Goal: Task Accomplishment & Management: Use online tool/utility

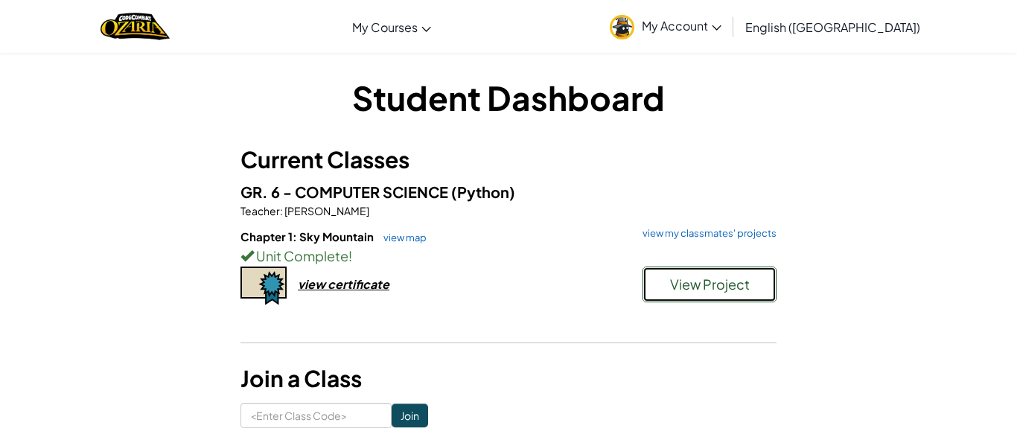
click at [691, 276] on span "View Project" at bounding box center [710, 284] width 80 height 17
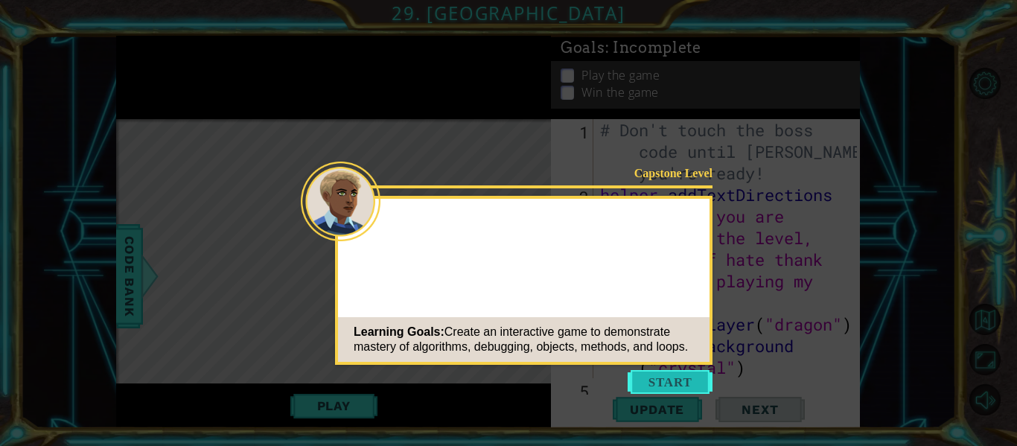
click at [670, 385] on button "Start" at bounding box center [670, 382] width 85 height 24
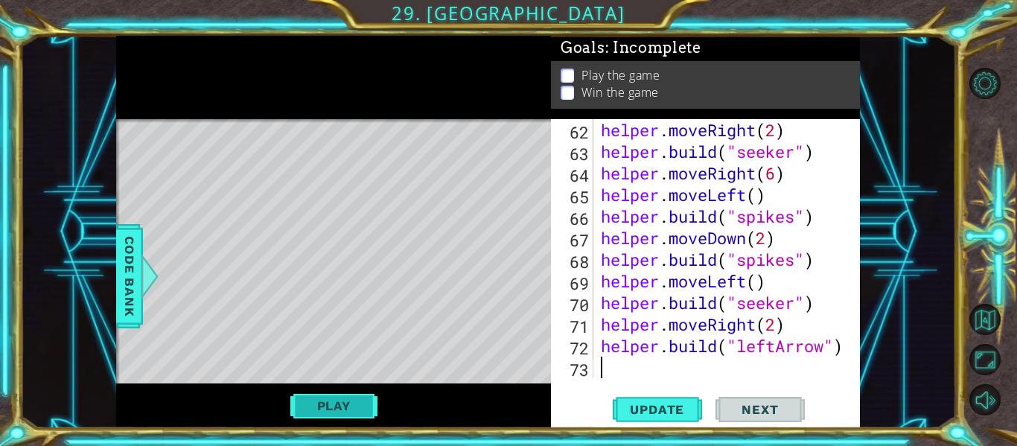
scroll to position [1512, 0]
click at [305, 407] on button "Play" at bounding box center [333, 406] width 87 height 28
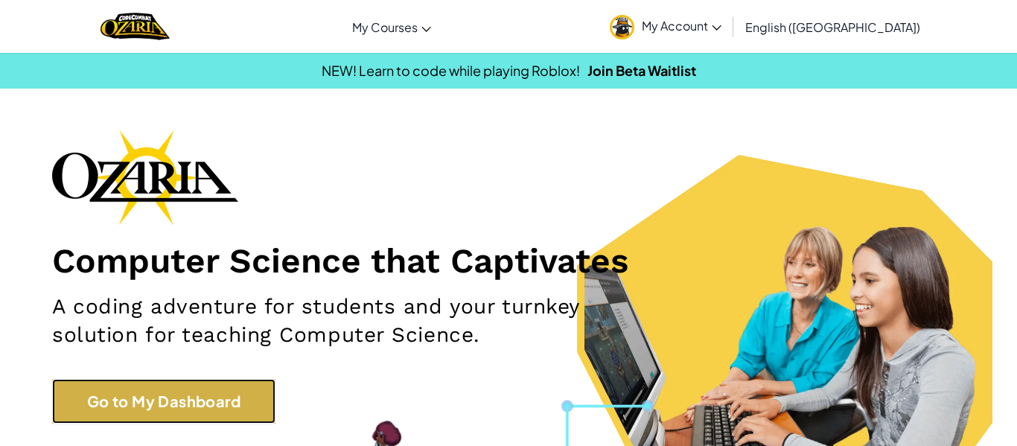
click at [239, 387] on link "Go to My Dashboard" at bounding box center [163, 401] width 223 height 45
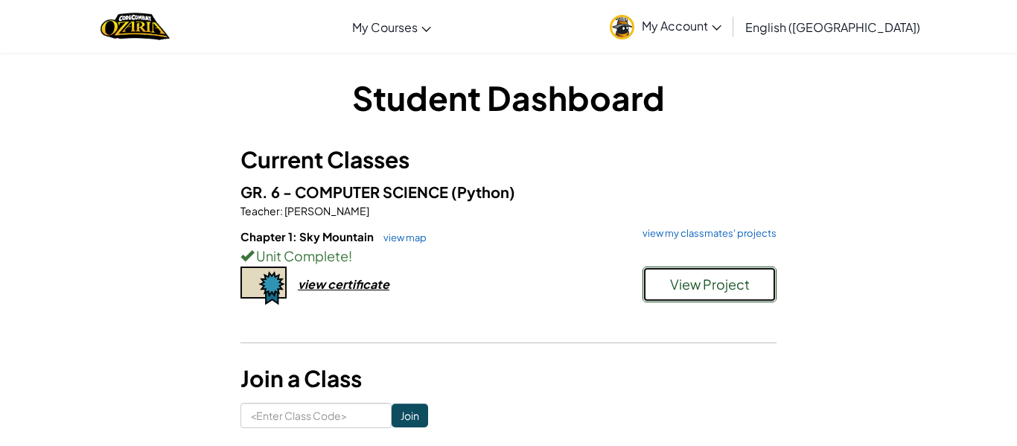
click at [666, 269] on button "View Project" at bounding box center [710, 285] width 134 height 36
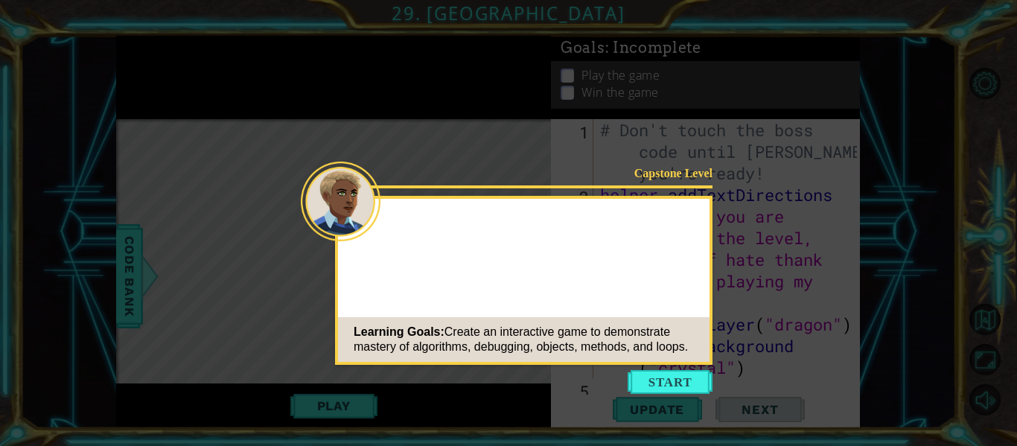
click at [699, 269] on div "Capstone Level Learning Goals: Create an interactive game to demonstrate master…" at bounding box center [524, 280] width 378 height 169
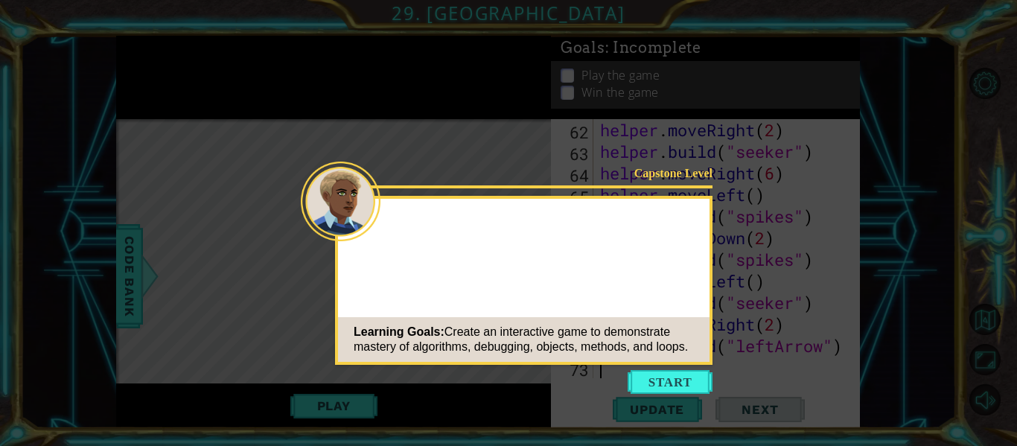
click at [686, 392] on button "Start" at bounding box center [670, 382] width 85 height 24
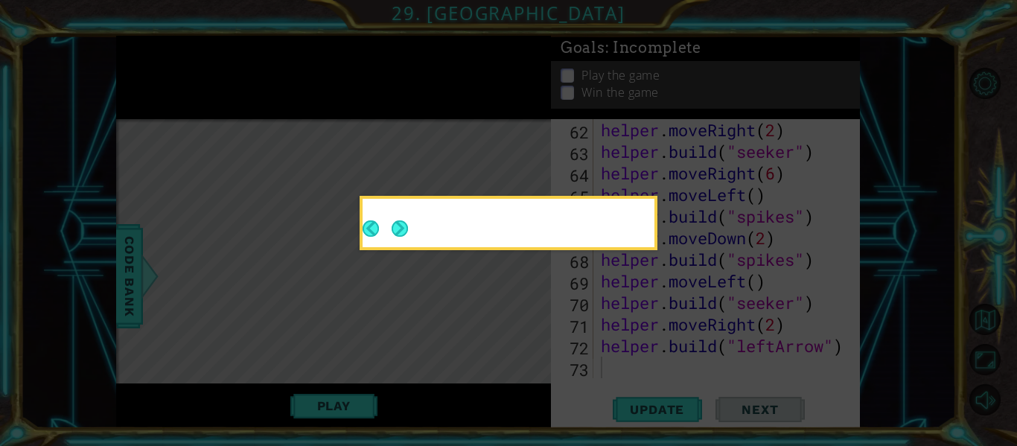
scroll to position [1512, 0]
click at [680, 385] on icon at bounding box center [508, 223] width 1017 height 446
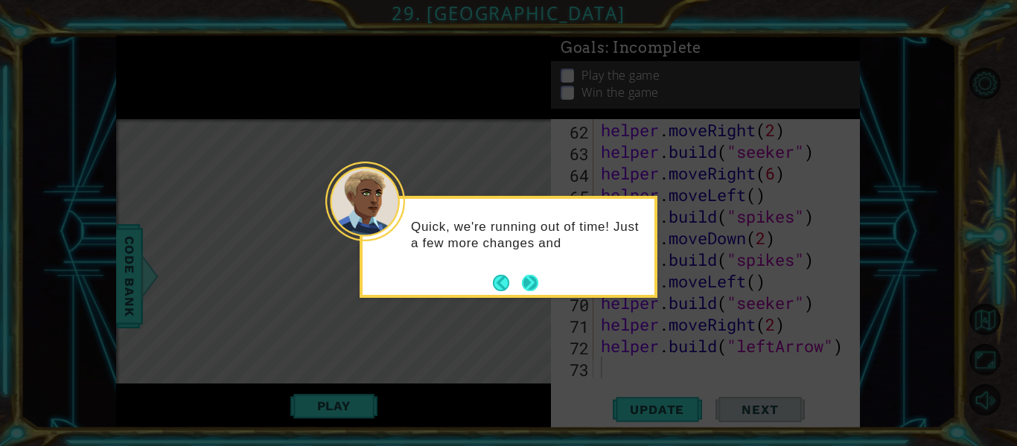
click at [532, 281] on button "Next" at bounding box center [530, 282] width 19 height 19
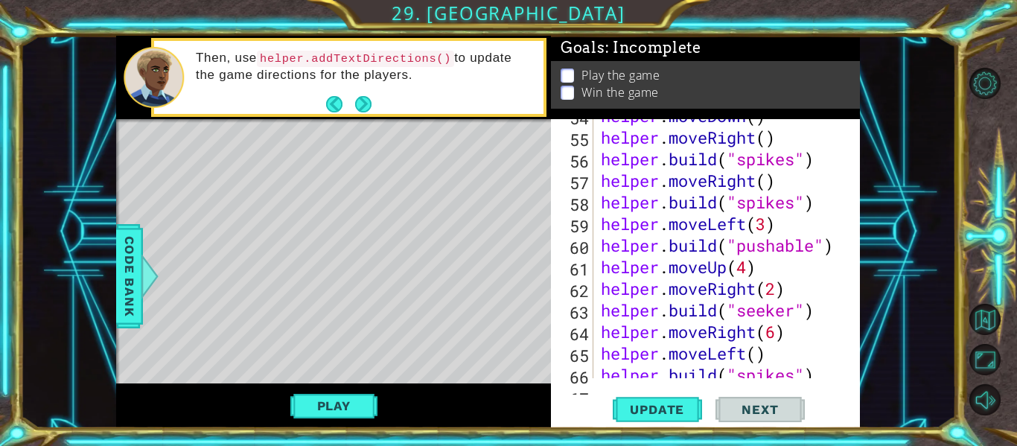
scroll to position [1347, 0]
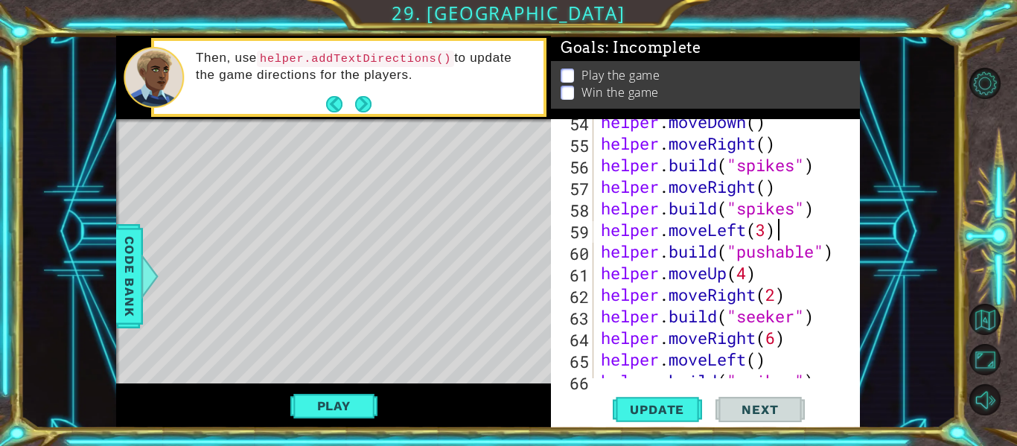
click at [795, 229] on div "helper . moveDown ( ) helper . moveRight ( ) helper . build ( "spikes" ) helper…" at bounding box center [731, 262] width 267 height 302
type textarea "helper.moveLeft(3)"
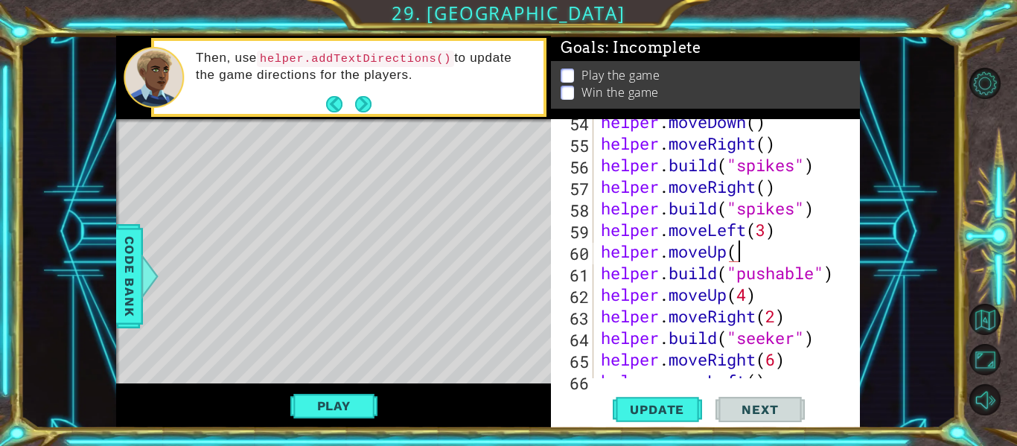
scroll to position [0, 6]
type textarea "helper.moveUp()"
click at [636, 409] on span "Update" at bounding box center [657, 409] width 84 height 15
click at [320, 407] on button "Play" at bounding box center [333, 406] width 87 height 28
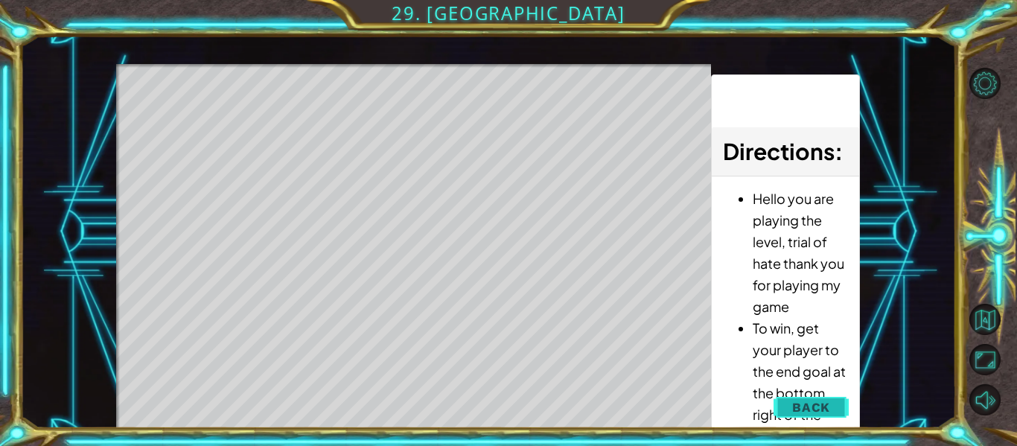
click at [815, 400] on span "Back" at bounding box center [811, 407] width 38 height 15
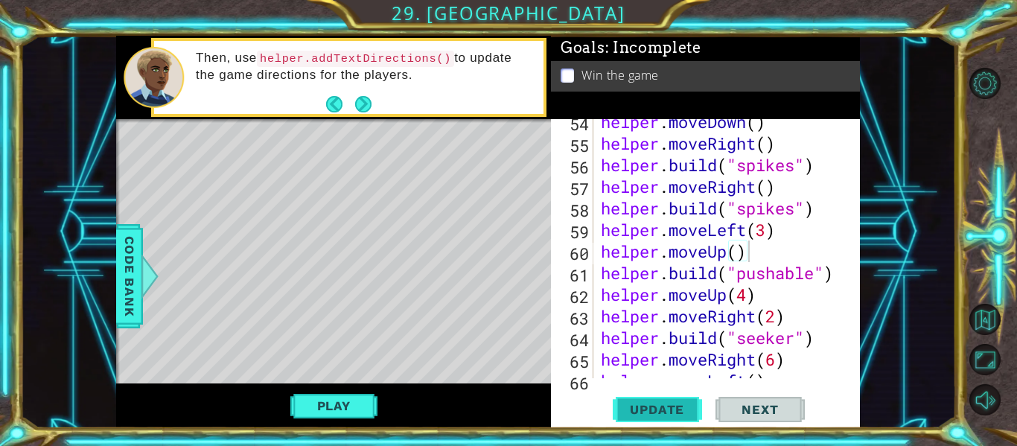
click at [634, 414] on span "Update" at bounding box center [657, 409] width 84 height 15
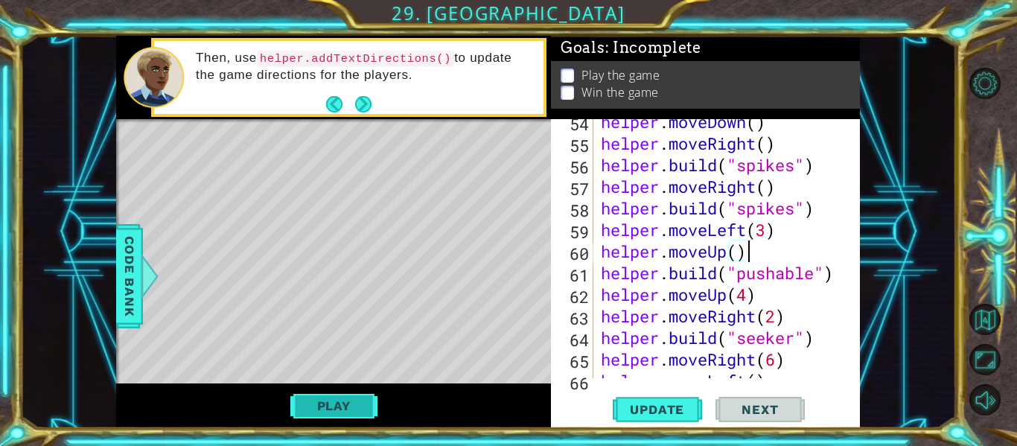
click at [359, 401] on button "Play" at bounding box center [333, 406] width 87 height 28
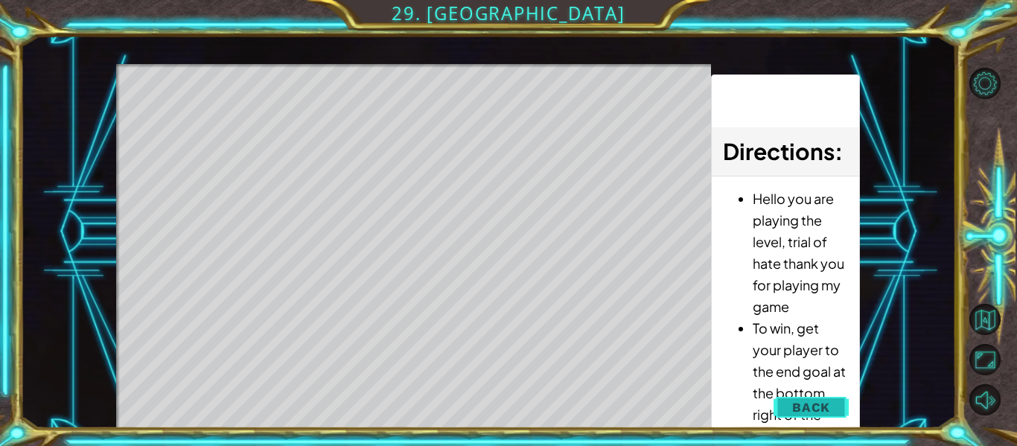
click at [827, 403] on span "Back" at bounding box center [811, 407] width 38 height 15
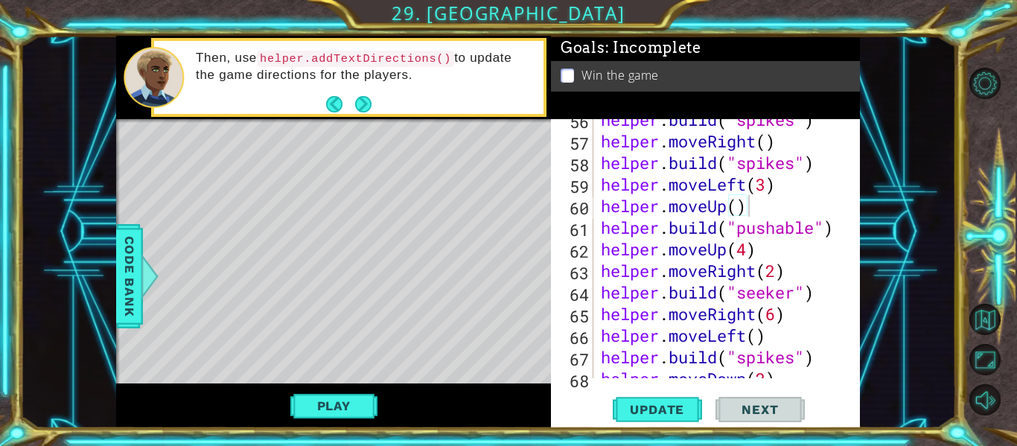
scroll to position [1393, 0]
drag, startPoint x: 752, startPoint y: 209, endPoint x: 588, endPoint y: 214, distance: 163.9
click at [588, 214] on div "helper.moveUp() 56 57 58 59 60 61 62 63 64 65 66 67 68 69 helper . build ( "spi…" at bounding box center [704, 248] width 306 height 259
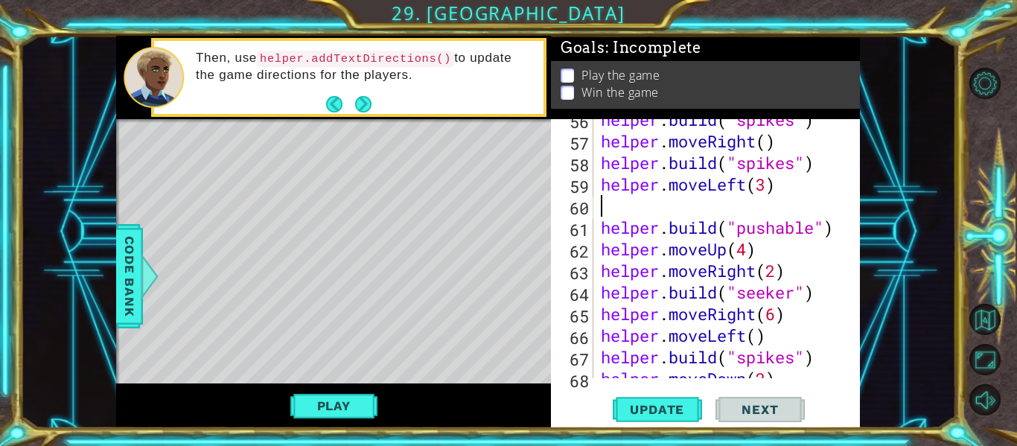
scroll to position [0, 0]
type textarea "helper.moveLeft(3)"
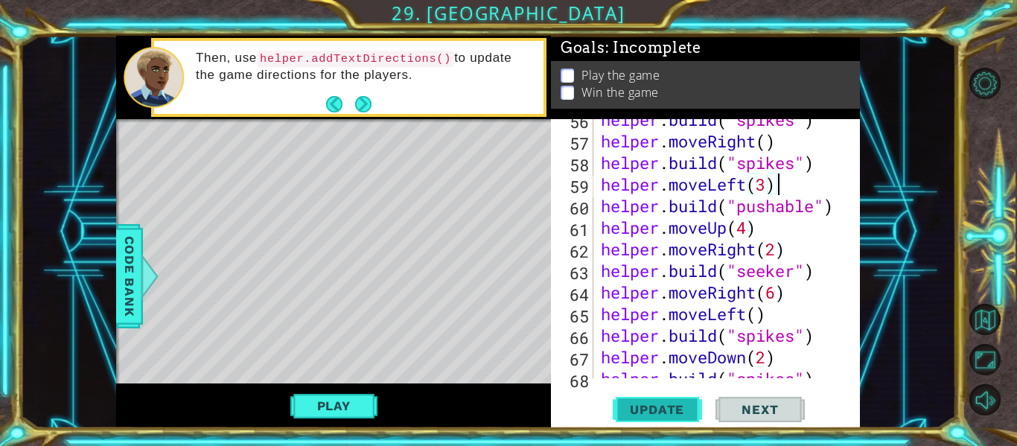
click at [664, 409] on span "Update" at bounding box center [657, 409] width 84 height 15
click at [318, 404] on button "Play" at bounding box center [333, 406] width 87 height 28
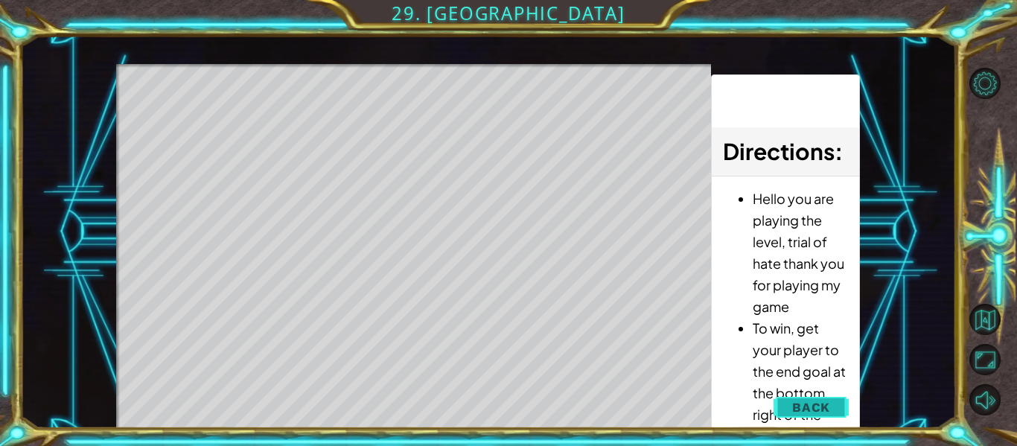
click at [806, 414] on span "Back" at bounding box center [811, 407] width 38 height 15
